Goal: Obtain resource: Download file/media

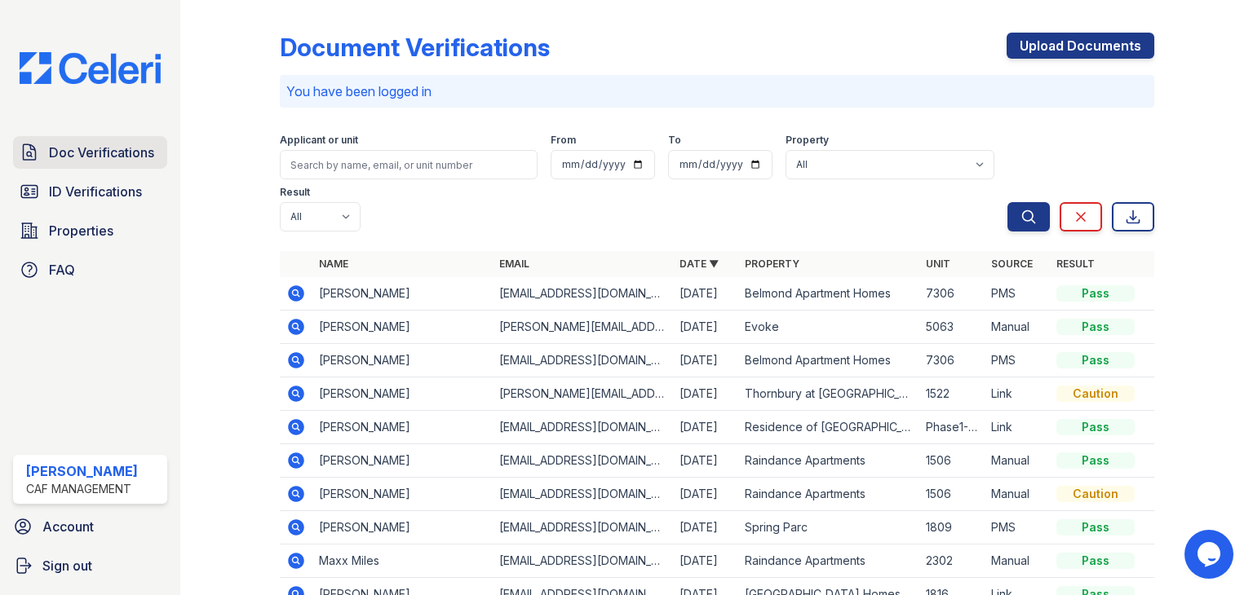
click at [94, 154] on span "Doc Verifications" at bounding box center [101, 153] width 105 height 20
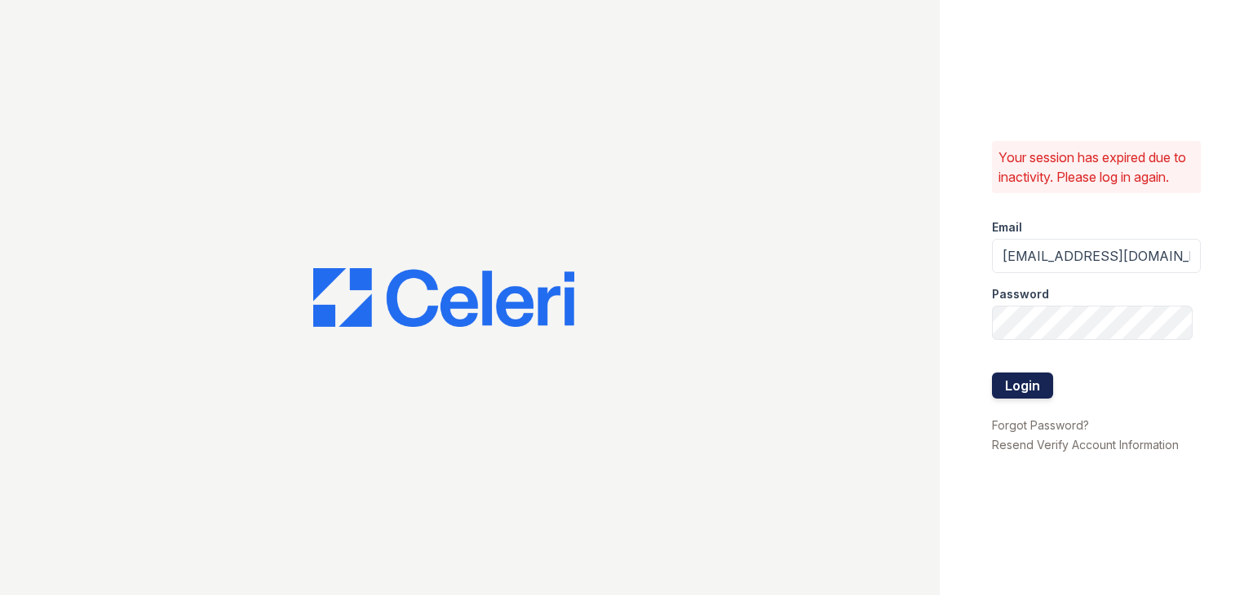
click at [1028, 383] on button "Login" at bounding box center [1022, 386] width 61 height 26
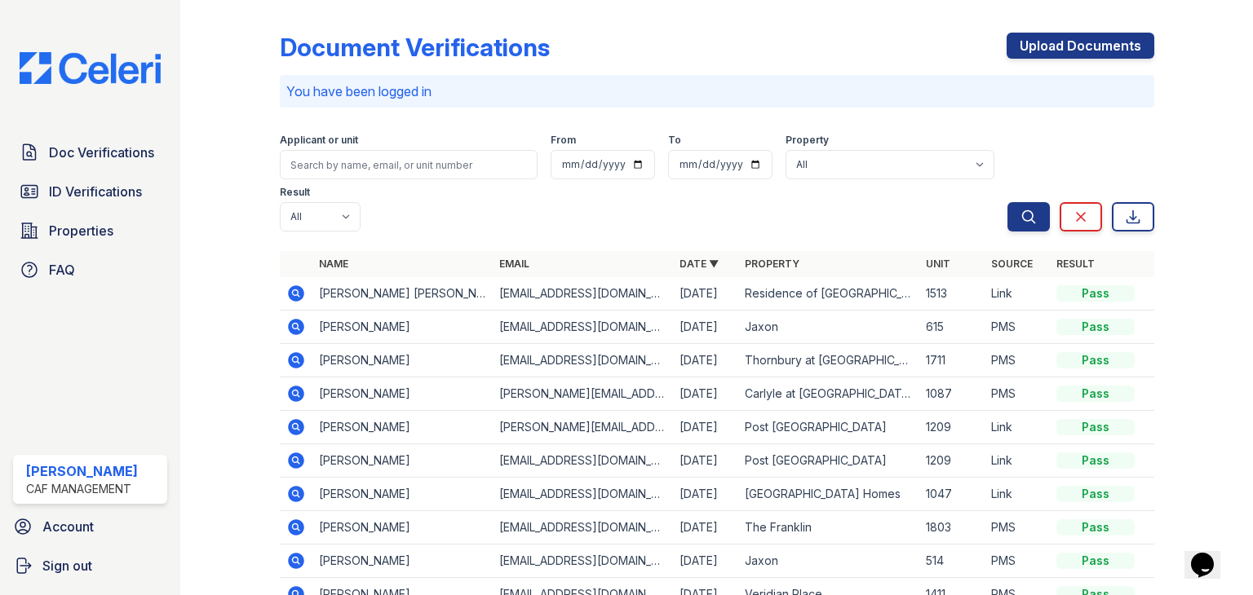
click at [290, 293] on icon at bounding box center [296, 294] width 20 height 20
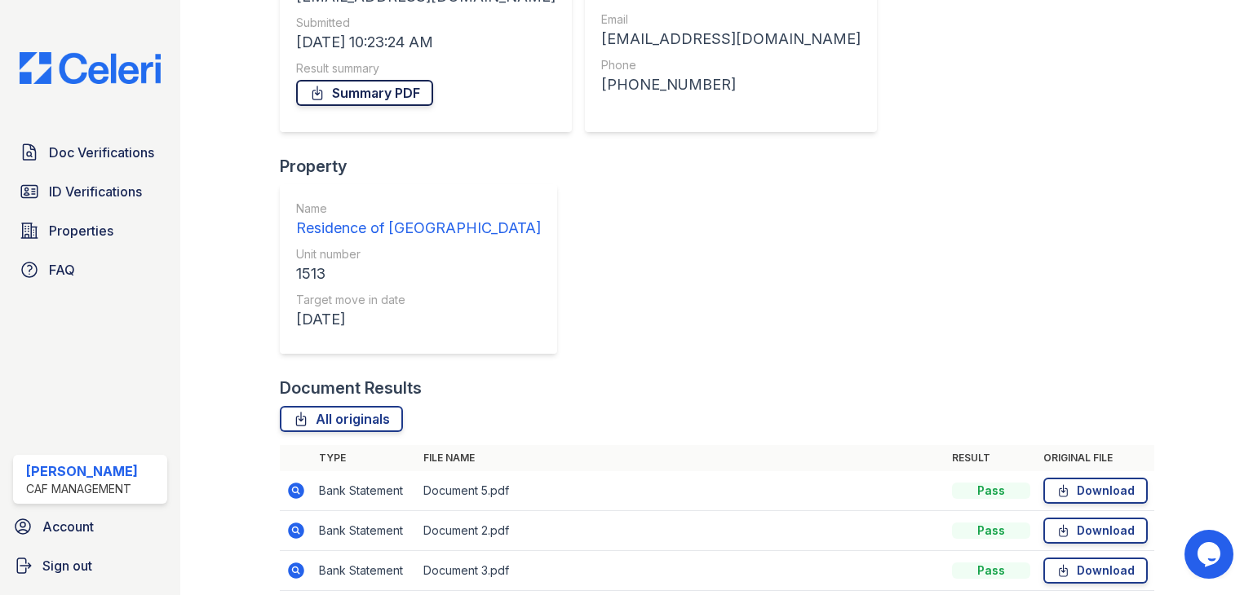
scroll to position [433, 0]
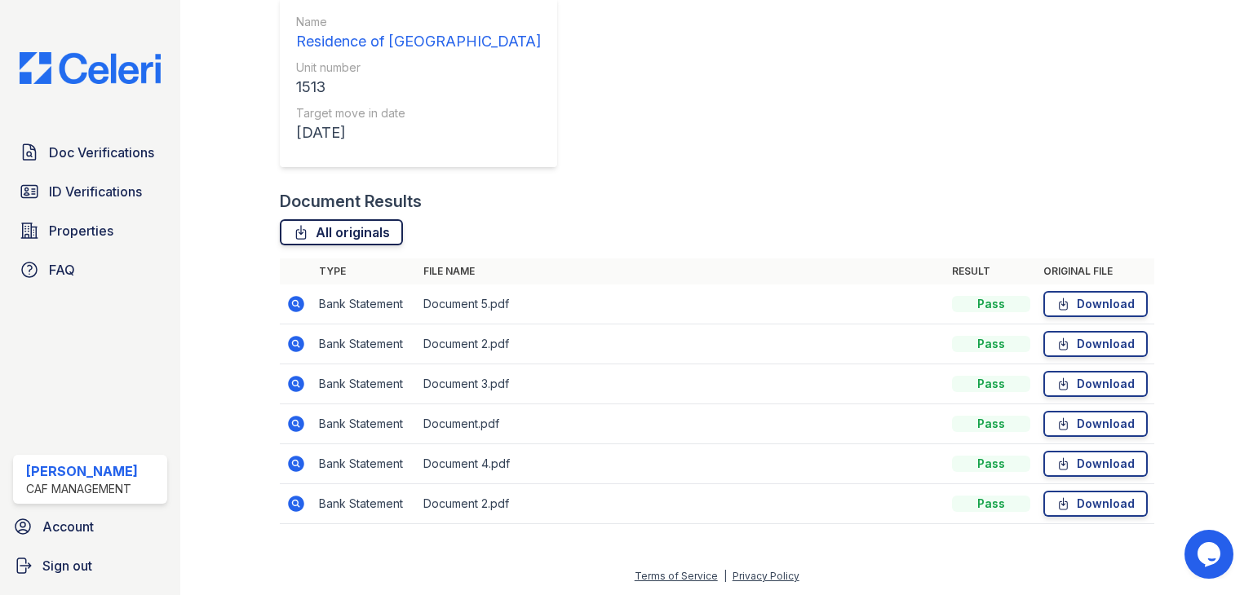
click at [359, 239] on link "All originals" at bounding box center [341, 232] width 123 height 26
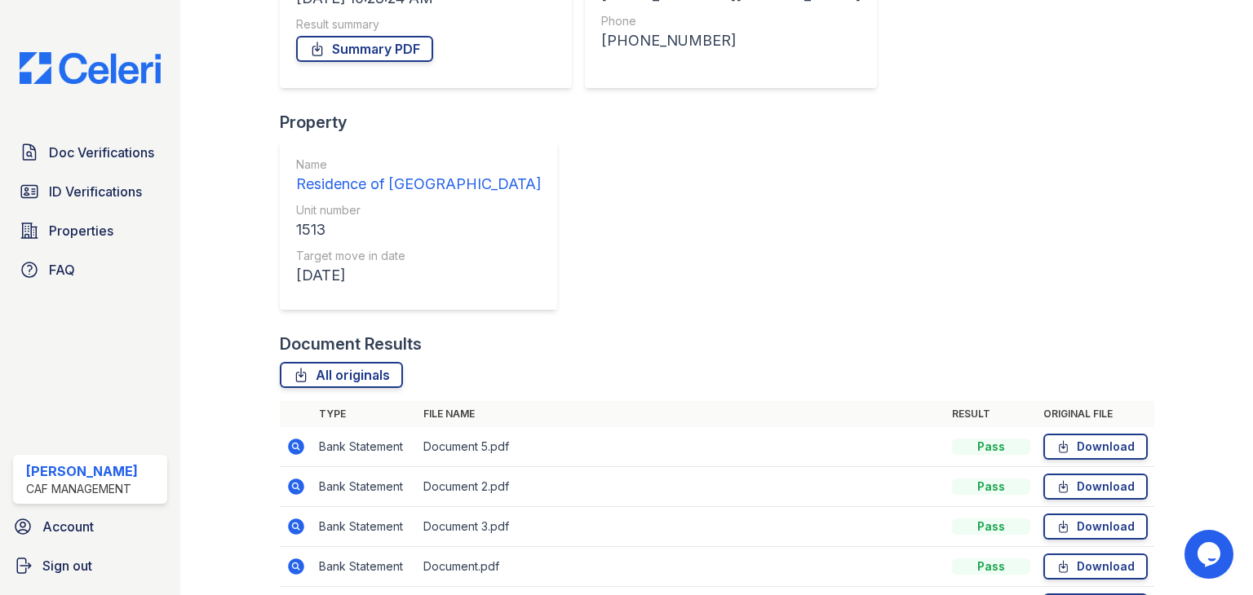
scroll to position [107, 0]
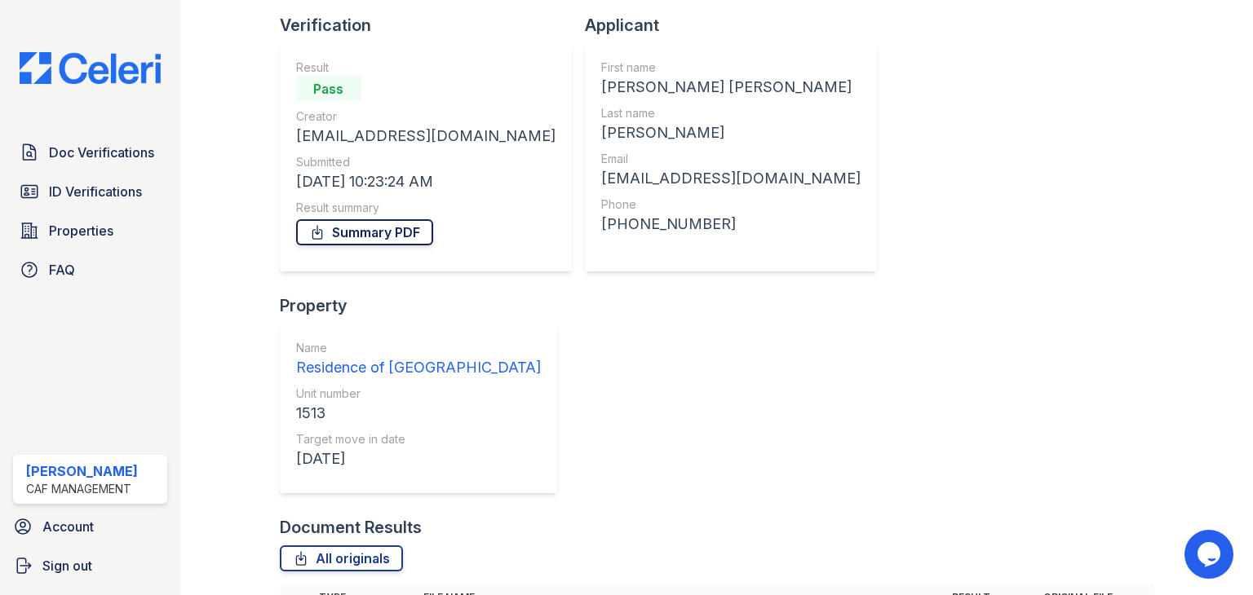
click at [401, 232] on link "Summary PDF" at bounding box center [364, 232] width 137 height 26
click at [85, 187] on span "ID Verifications" at bounding box center [95, 192] width 93 height 20
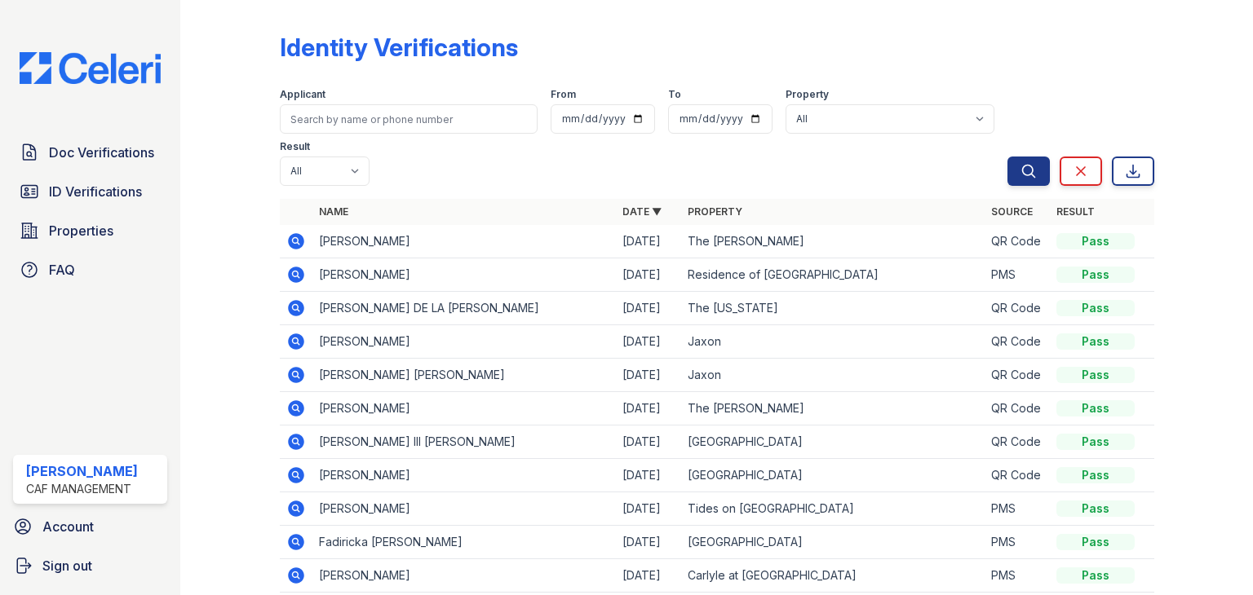
click at [294, 272] on icon at bounding box center [295, 274] width 4 height 4
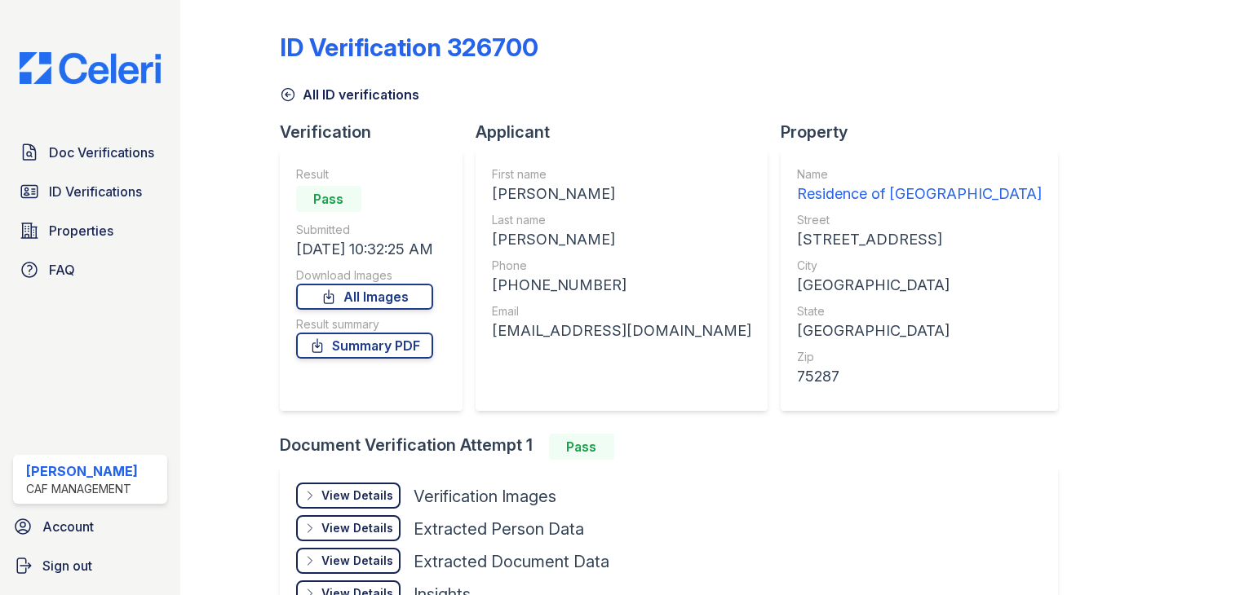
click at [381, 352] on link "Summary PDF" at bounding box center [364, 346] width 137 height 26
